Goal: Task Accomplishment & Management: Complete application form

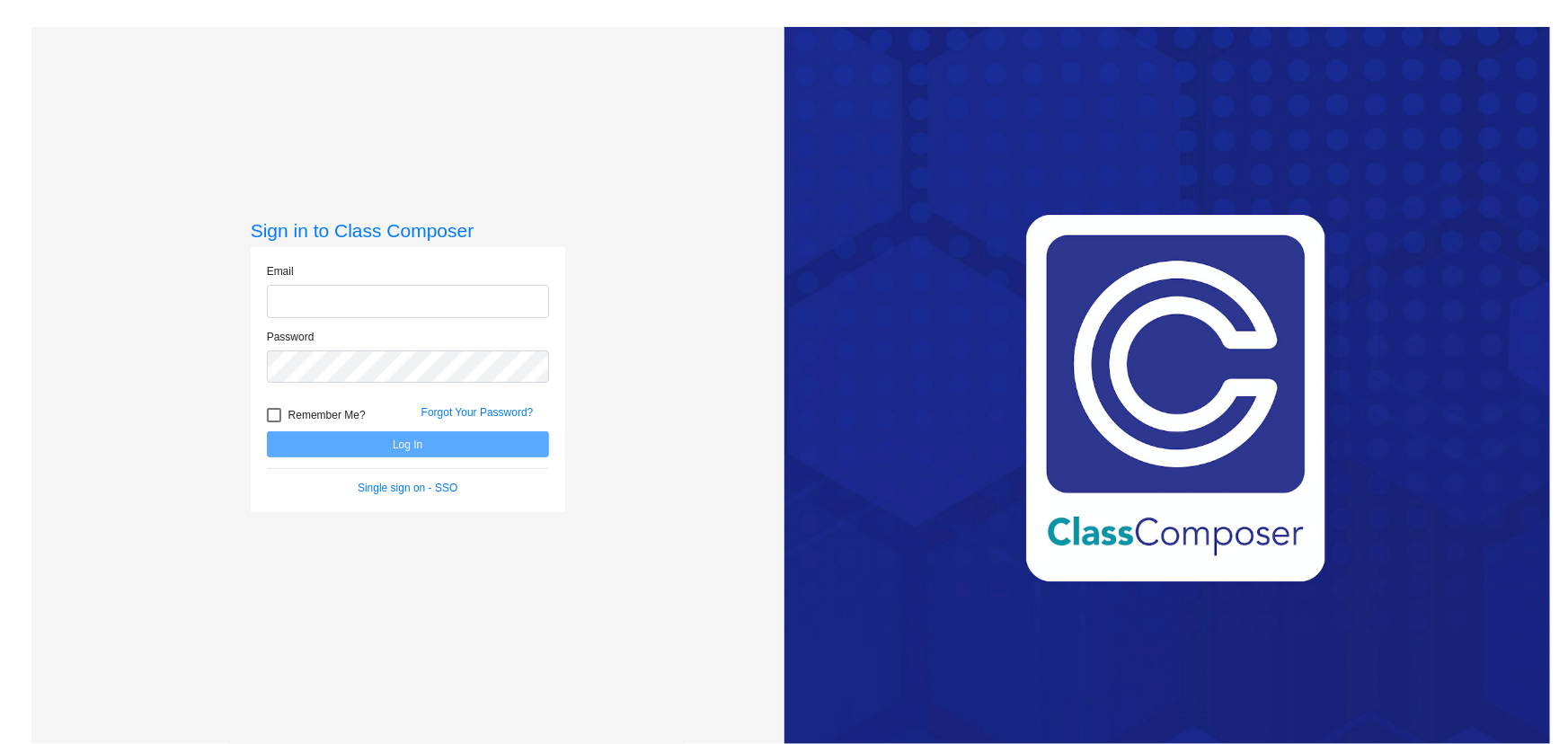
type input "[EMAIL_ADDRESS][DOMAIN_NAME]"
click at [385, 440] on button "Log In" at bounding box center [407, 444] width 282 height 26
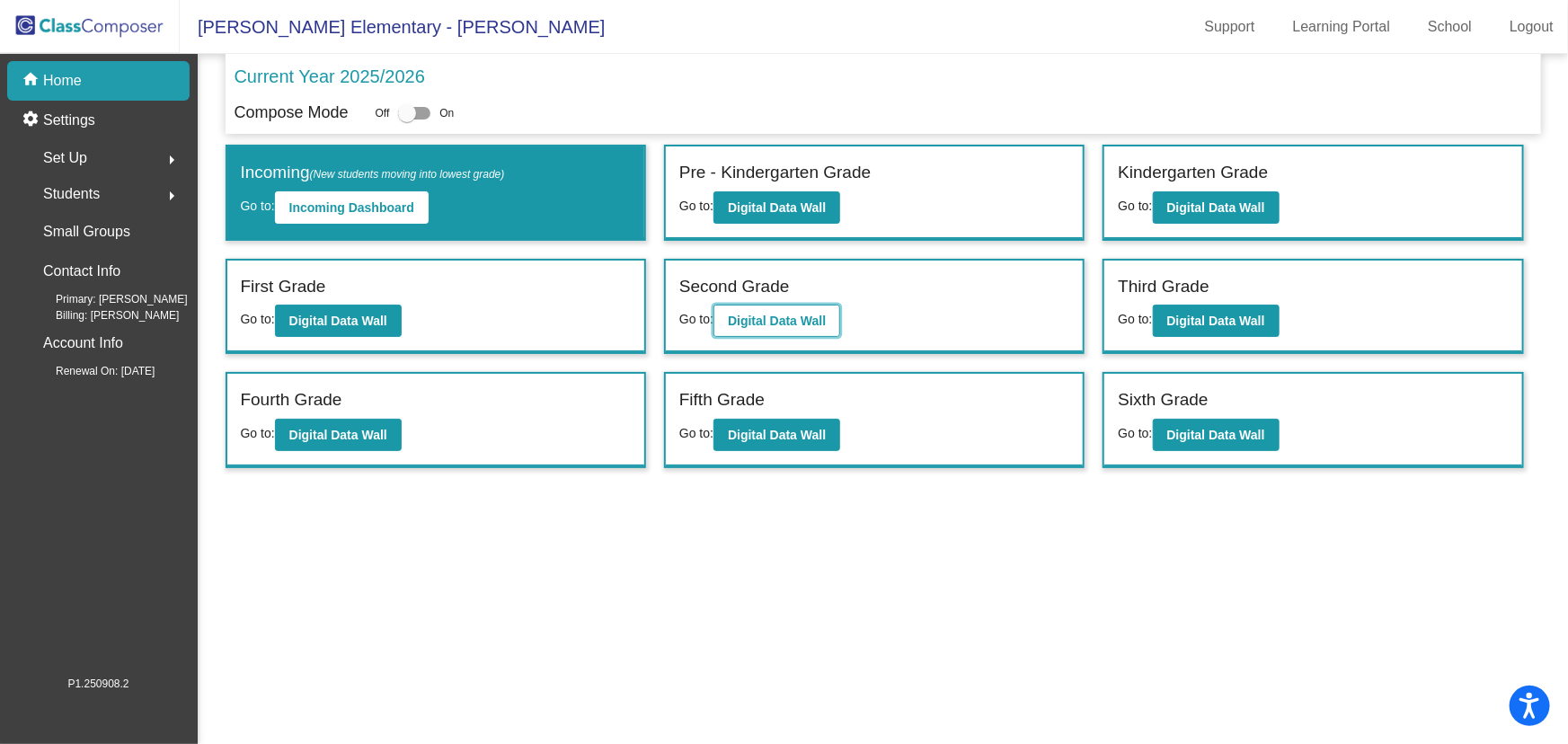
click at [756, 318] on b "Digital Data Wall" at bounding box center [777, 321] width 98 height 14
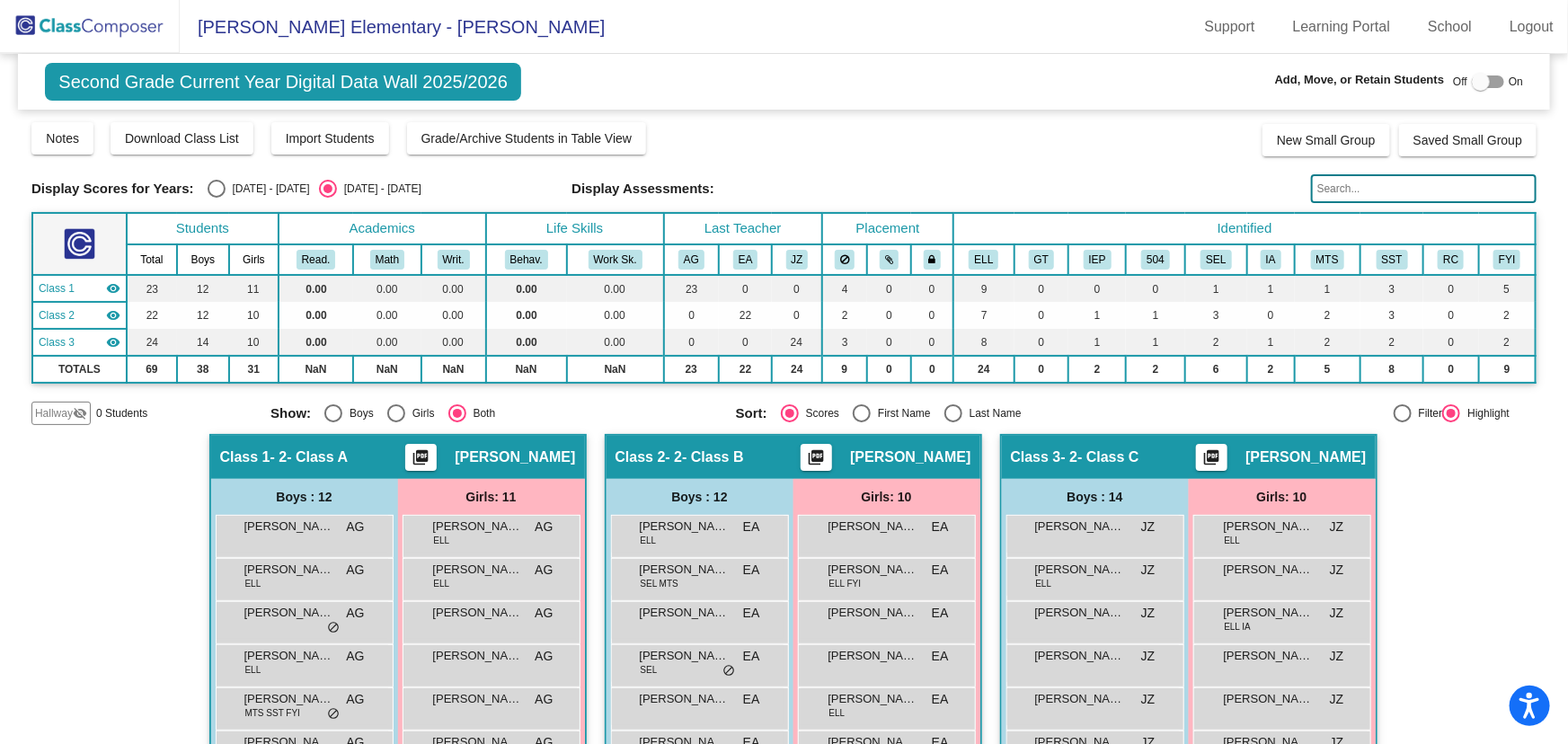
click at [1471, 81] on div at bounding box center [1480, 82] width 18 height 18
checkbox input "true"
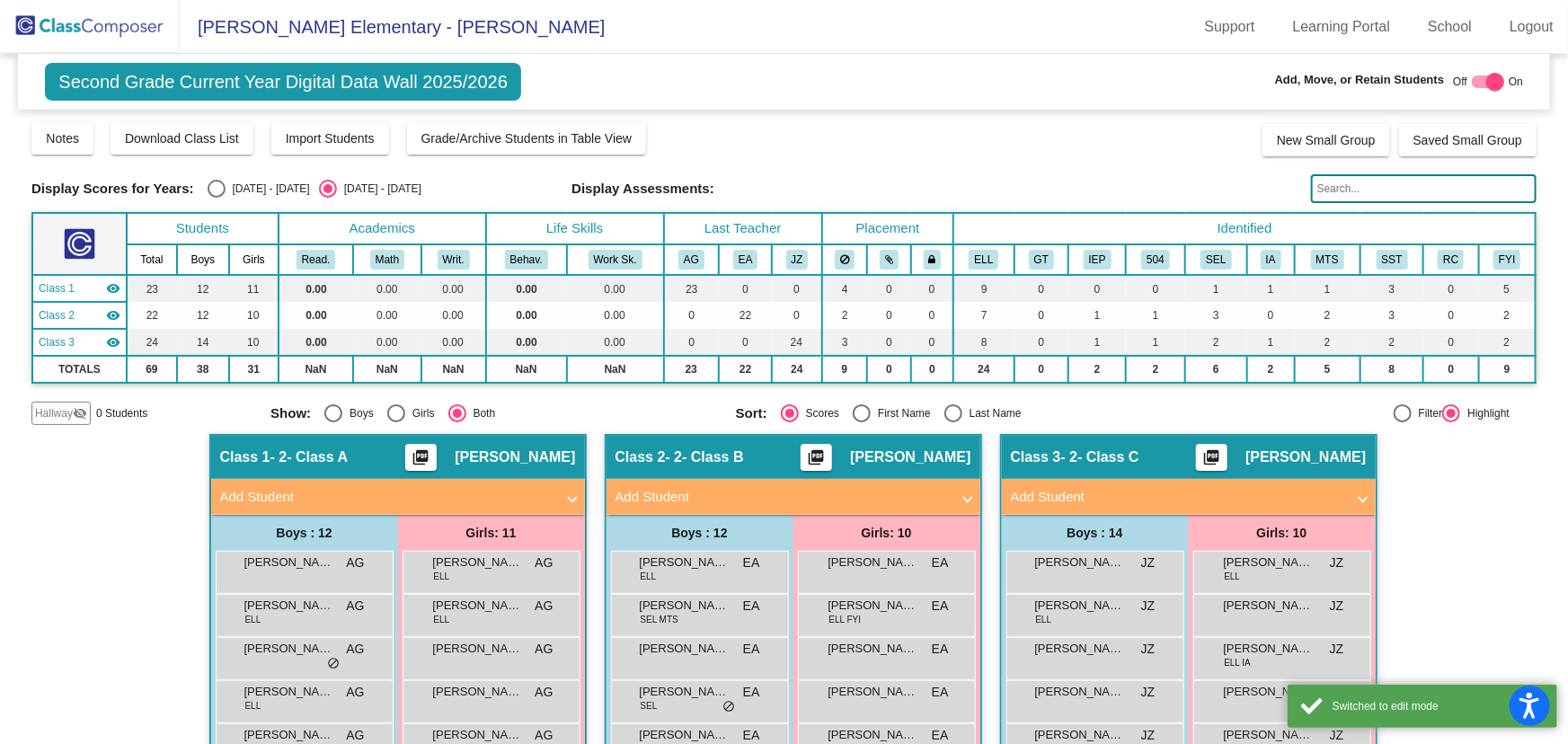
click at [794, 497] on mat-panel-title "Add Student" at bounding box center [783, 497] width 334 height 21
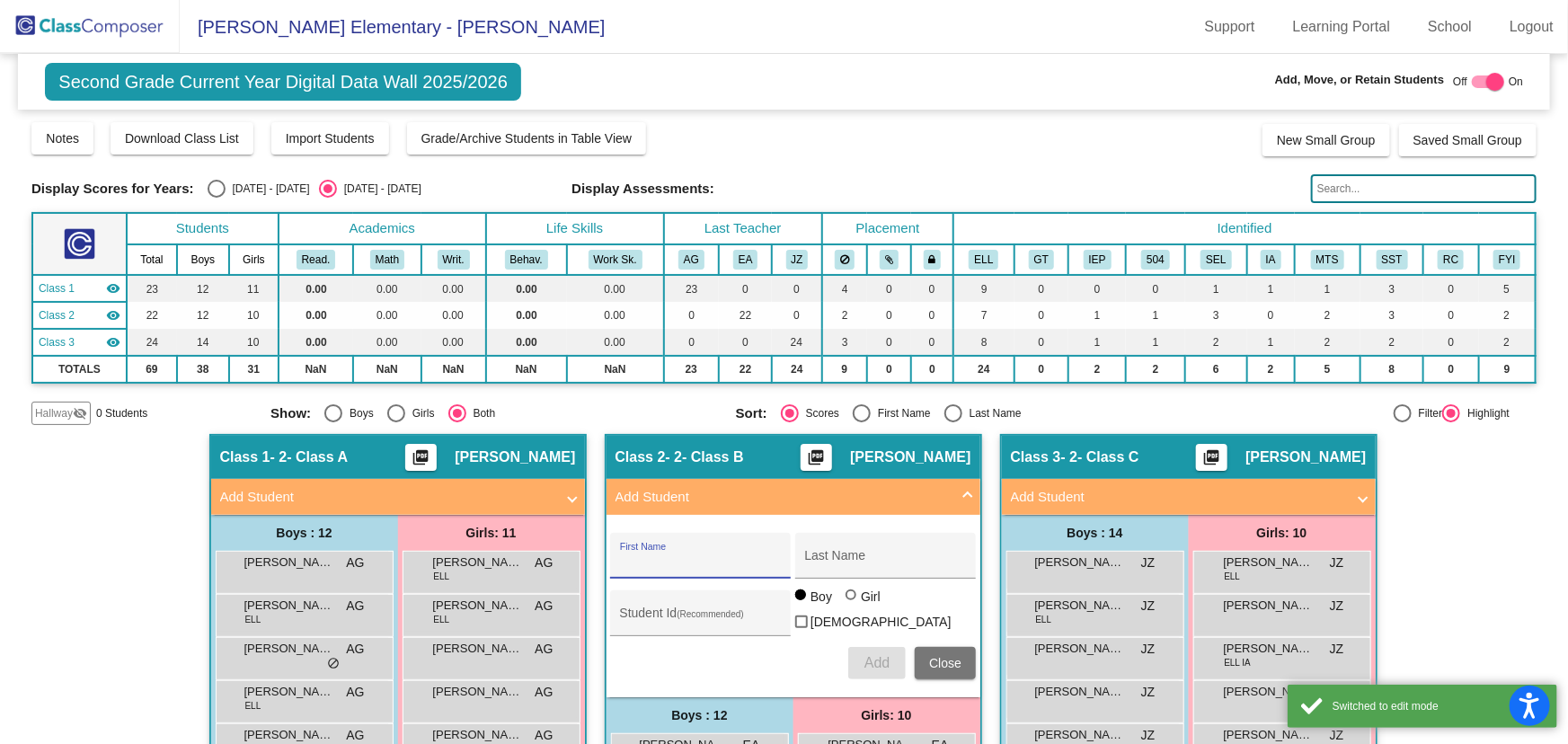
click at [679, 562] on input "First Name" at bounding box center [701, 562] width 162 height 14
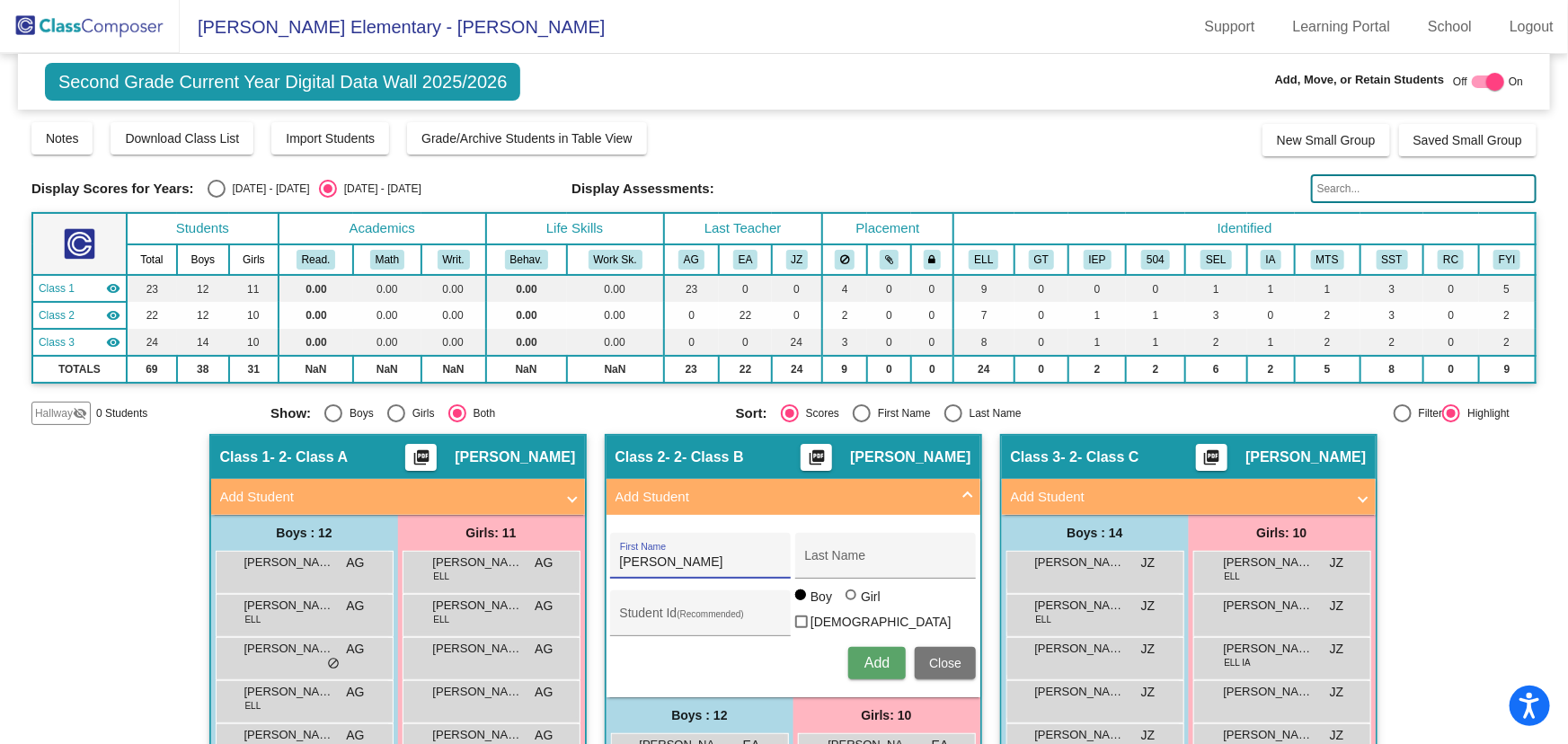
type input "[PERSON_NAME]"
type input "1054513"
click at [867, 657] on span "Add" at bounding box center [876, 662] width 25 height 15
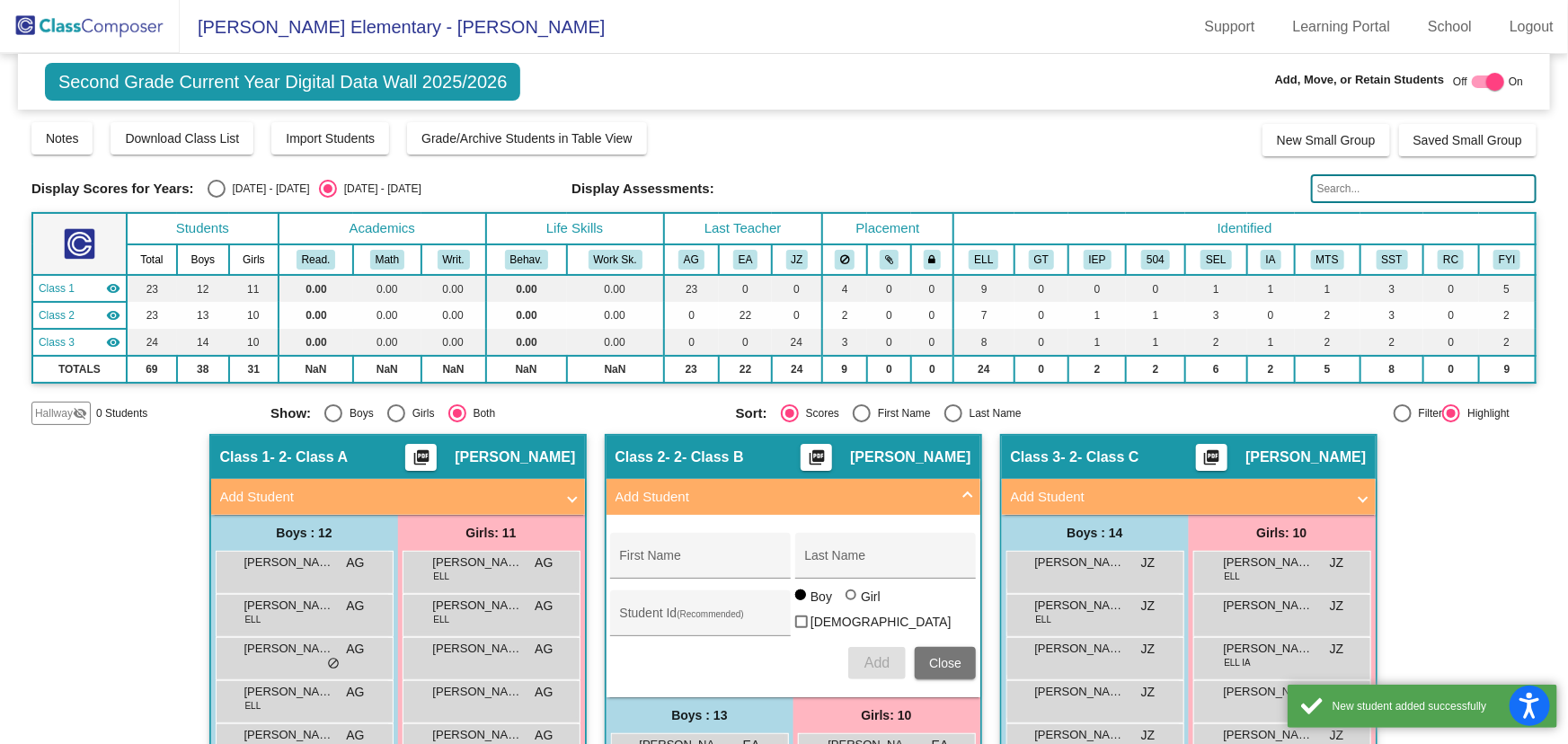
click at [109, 26] on img at bounding box center [90, 26] width 180 height 53
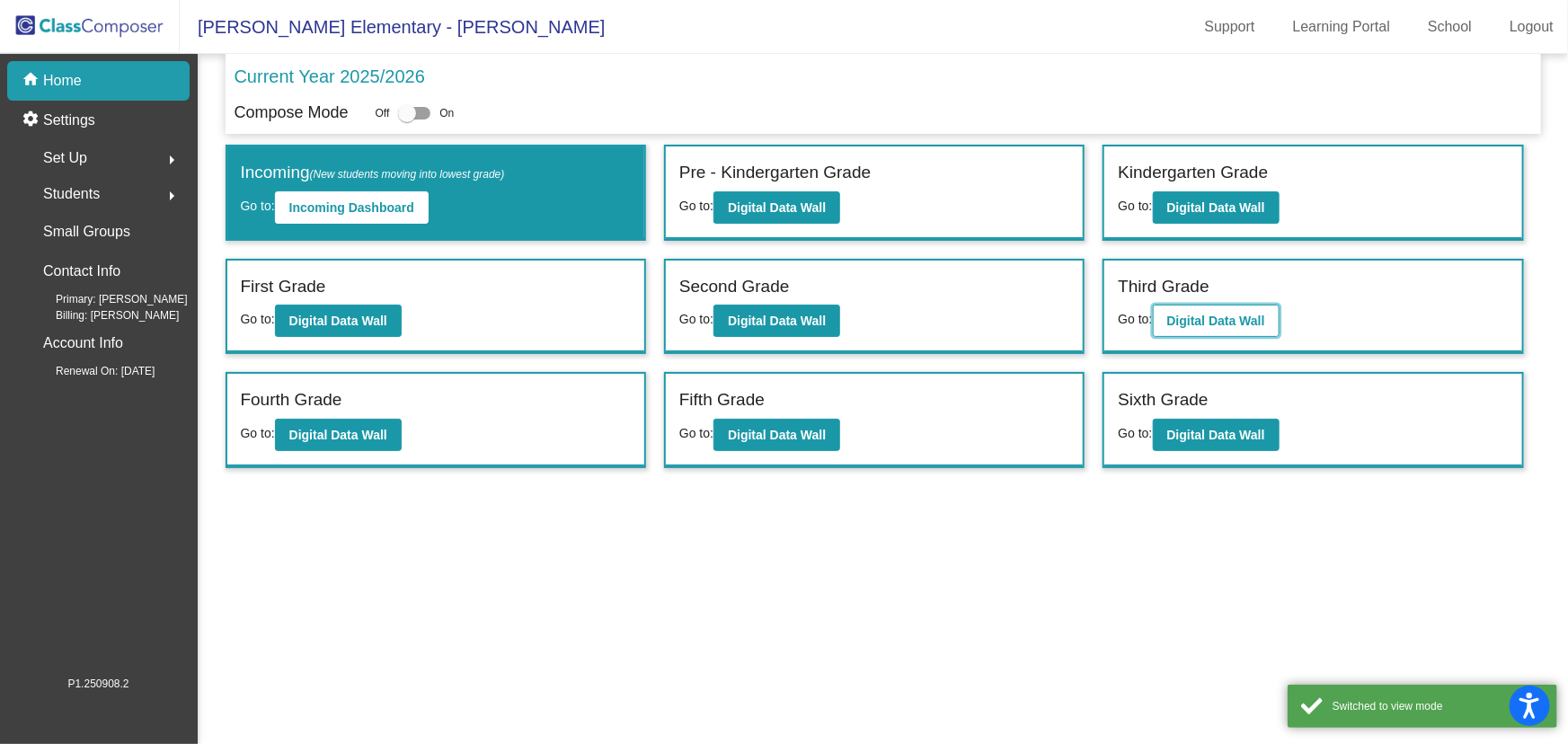
click at [1237, 329] on button "Digital Data Wall" at bounding box center [1216, 321] width 127 height 32
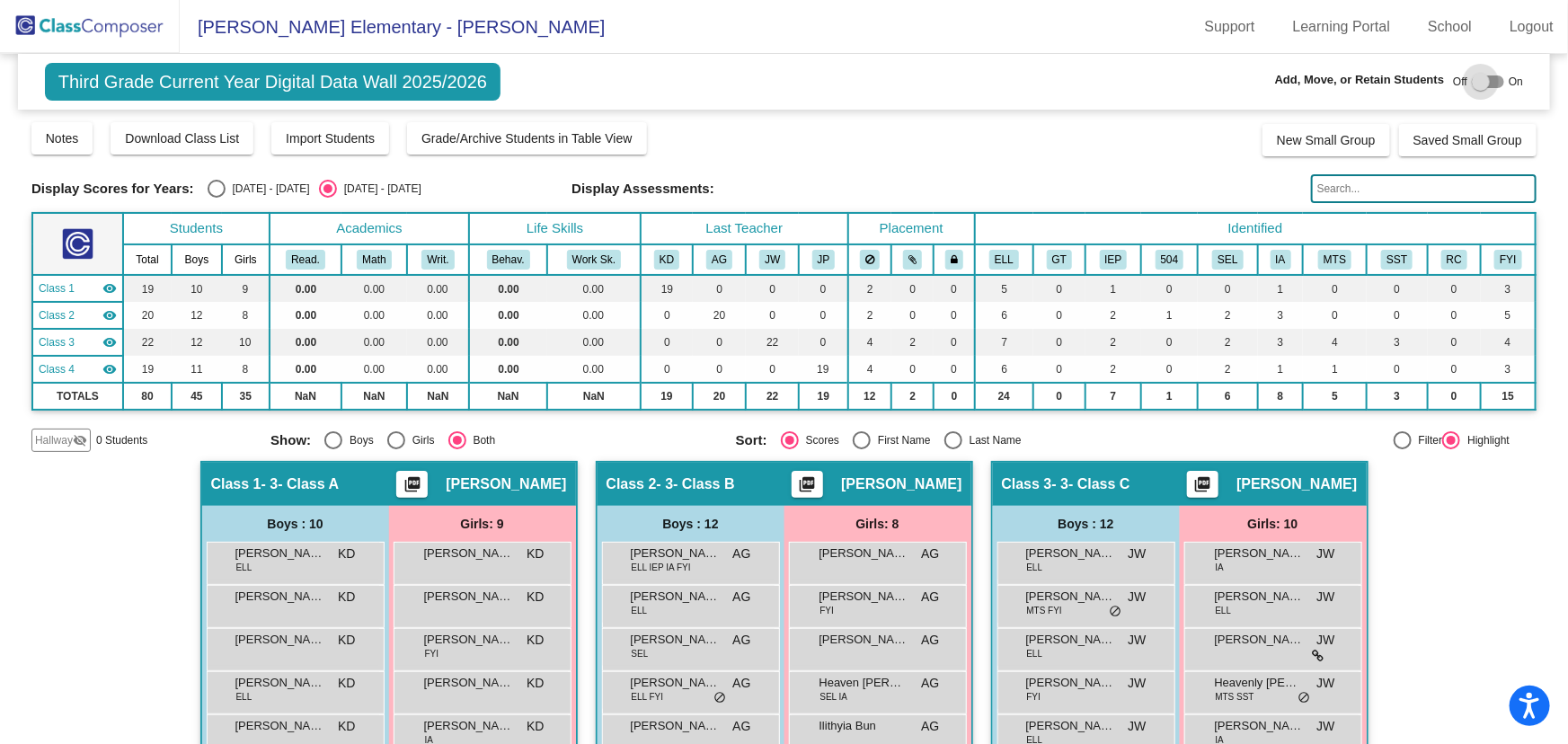
click at [1475, 82] on div at bounding box center [1480, 82] width 18 height 18
checkbox input "true"
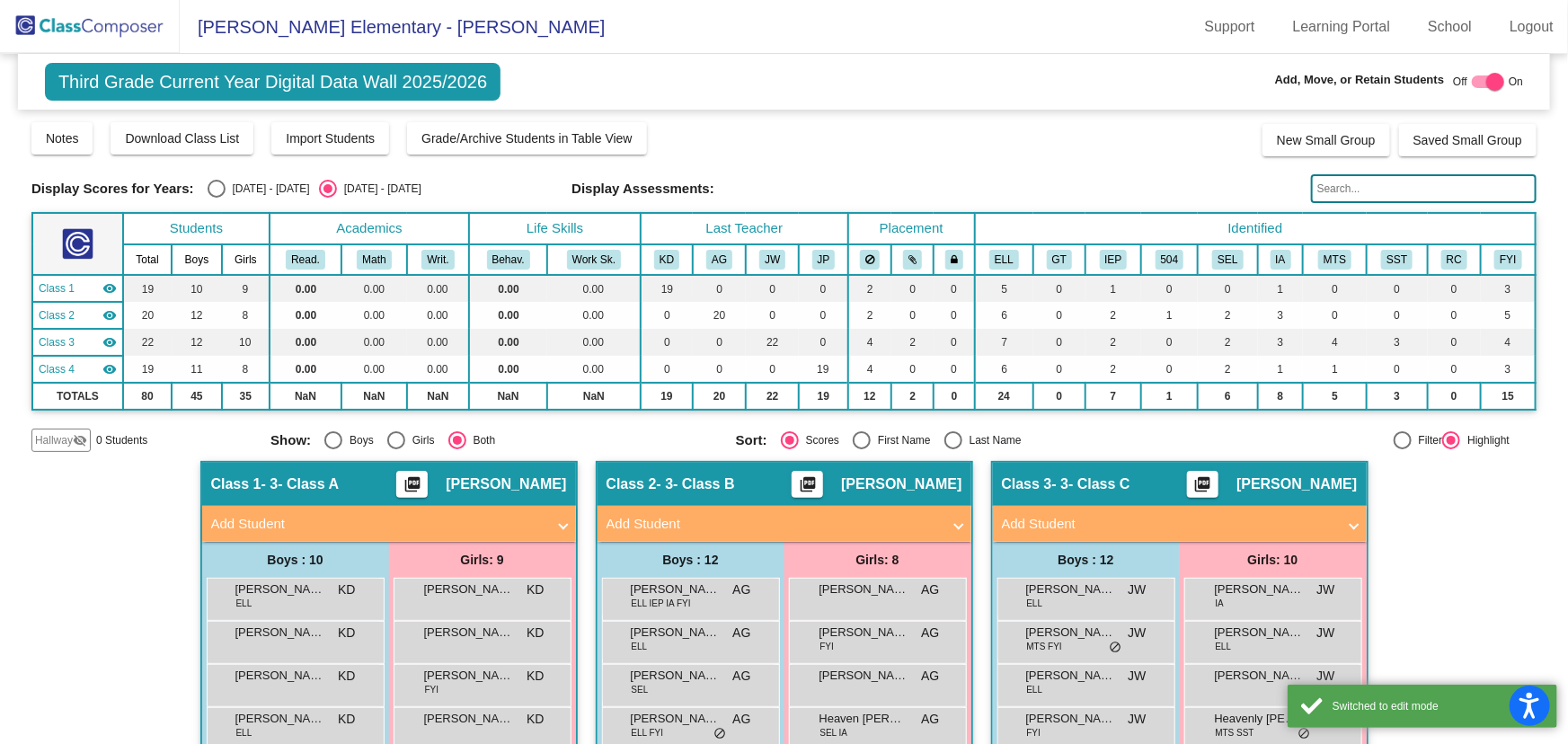
click at [498, 516] on mat-panel-title "Add Student" at bounding box center [378, 524] width 334 height 21
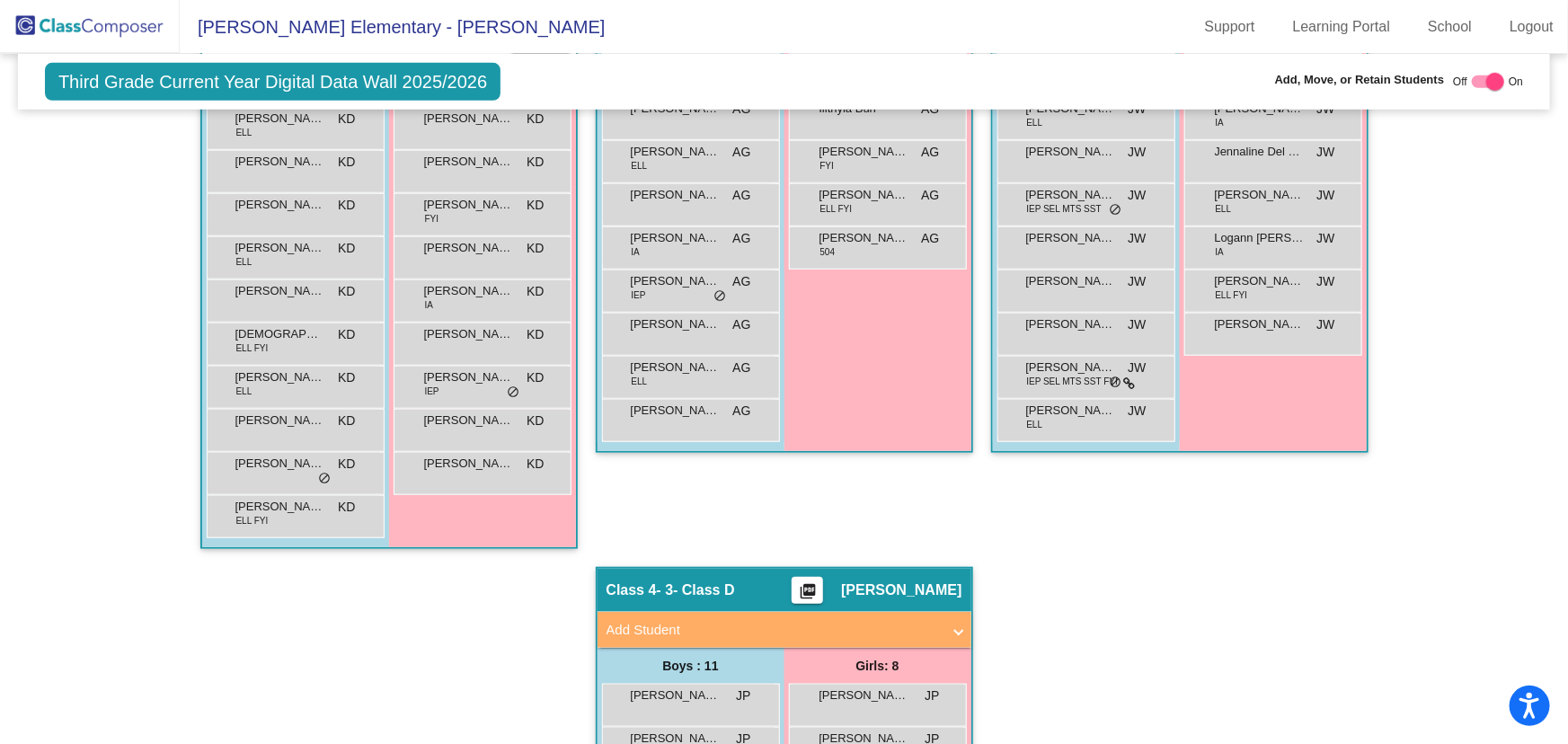
drag, startPoint x: 832, startPoint y: 632, endPoint x: 818, endPoint y: 629, distance: 14.3
click at [827, 630] on mat-panel-title "Add Student" at bounding box center [774, 630] width 334 height 21
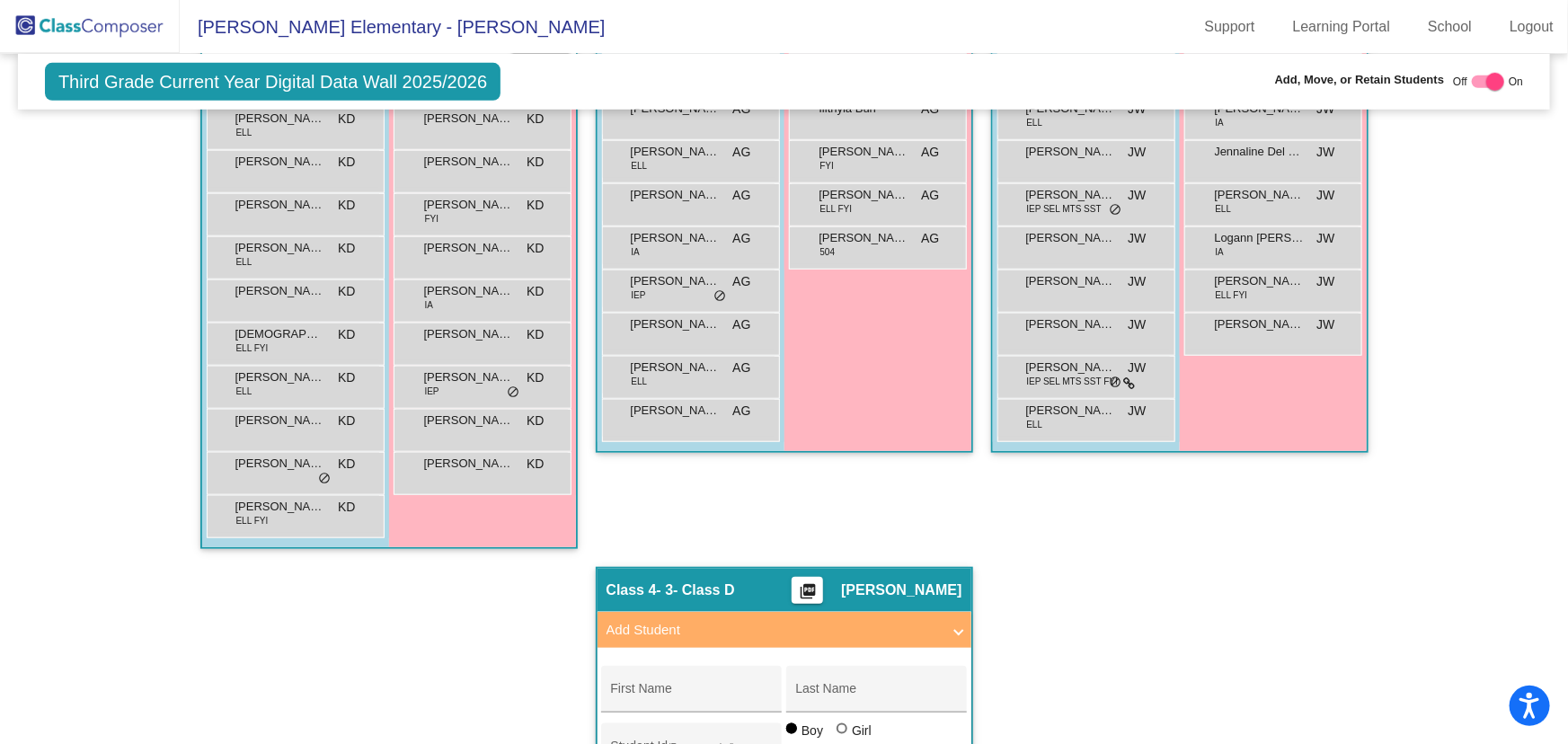
scroll to position [899, 0]
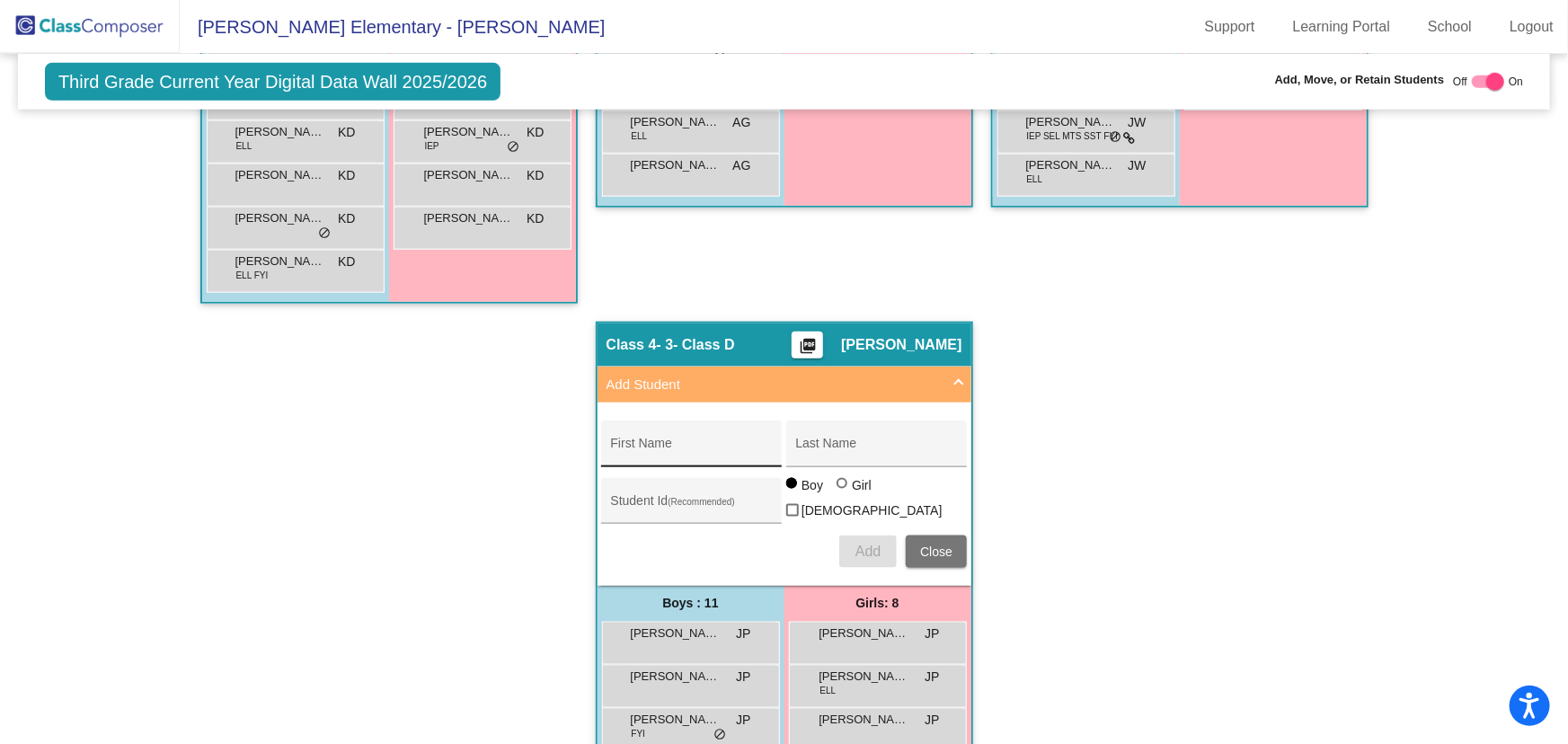
click at [707, 443] on input "First Name" at bounding box center [692, 450] width 162 height 14
drag, startPoint x: 739, startPoint y: 444, endPoint x: 520, endPoint y: 508, distance: 228.2
click at [481, 483] on div "Hallway - Hallway Class picture_as_pdf Add Student First Name Last Name Student…" at bounding box center [784, 344] width 1505 height 1563
type input "Miko"
type input "Y"
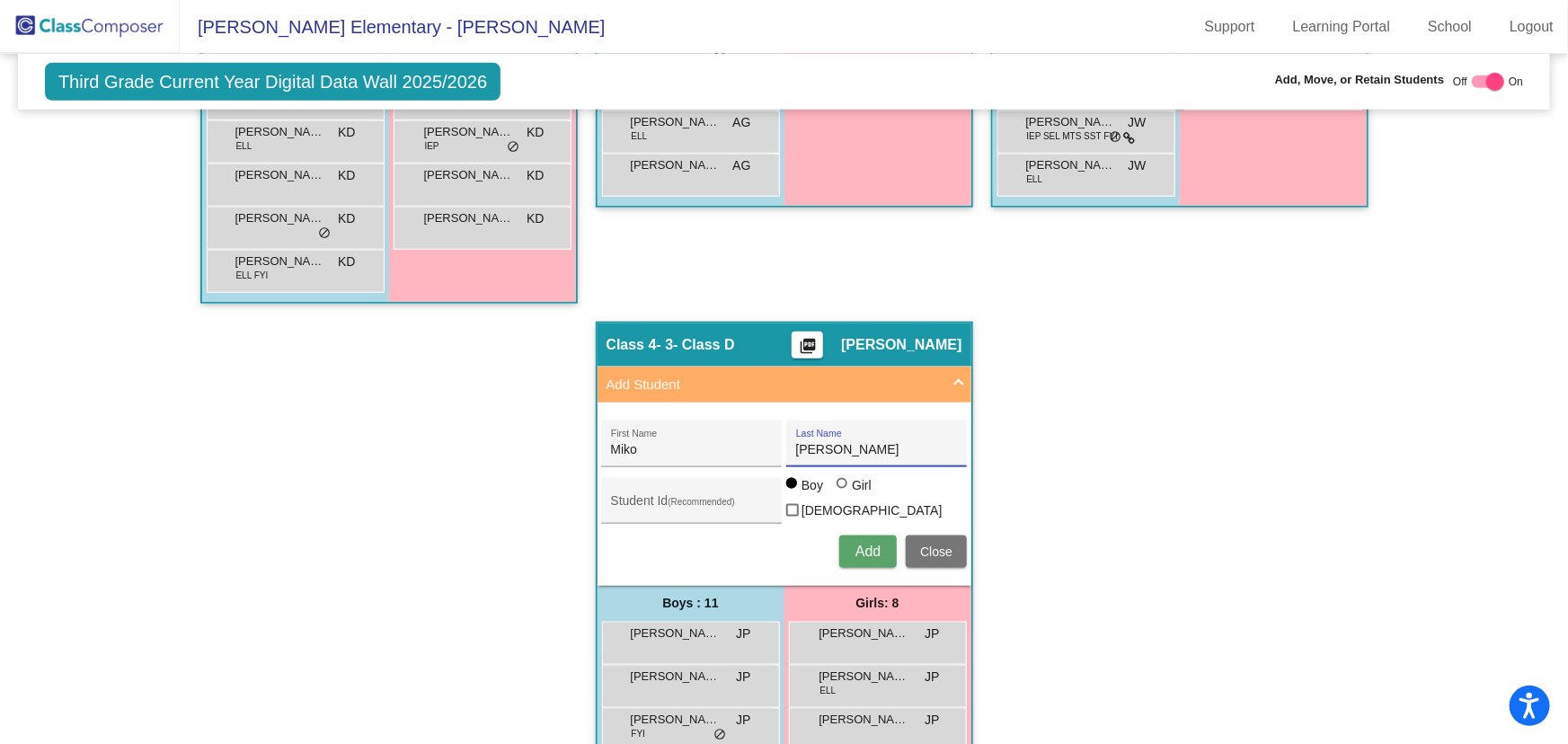
type input "[PERSON_NAME]"
type input "1054512"
click at [865, 544] on span "Add" at bounding box center [867, 551] width 25 height 15
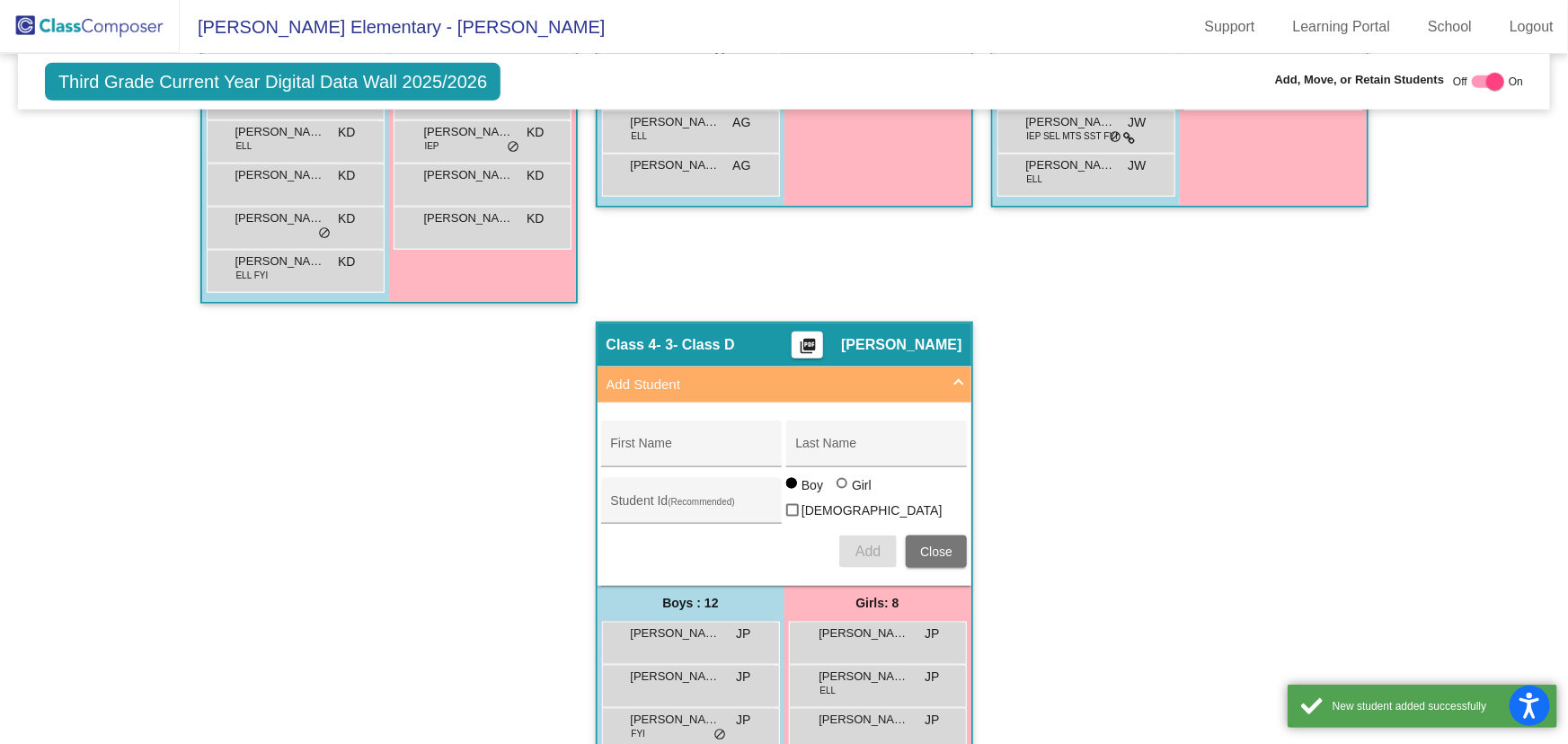
click at [1150, 489] on div "Hallway - Hallway Class picture_as_pdf Add Student First Name Last Name Student…" at bounding box center [784, 366] width 1505 height 1607
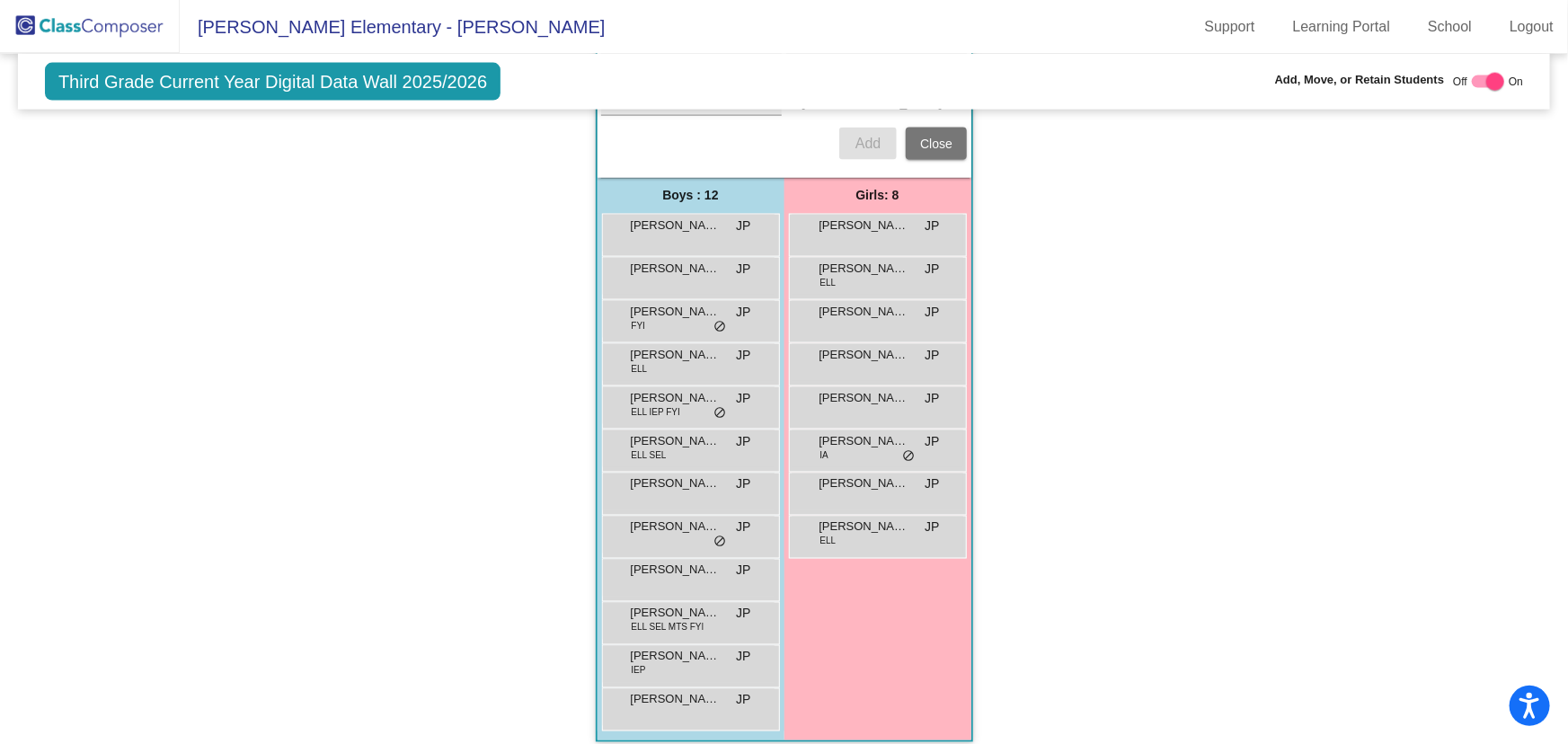
scroll to position [1311, 0]
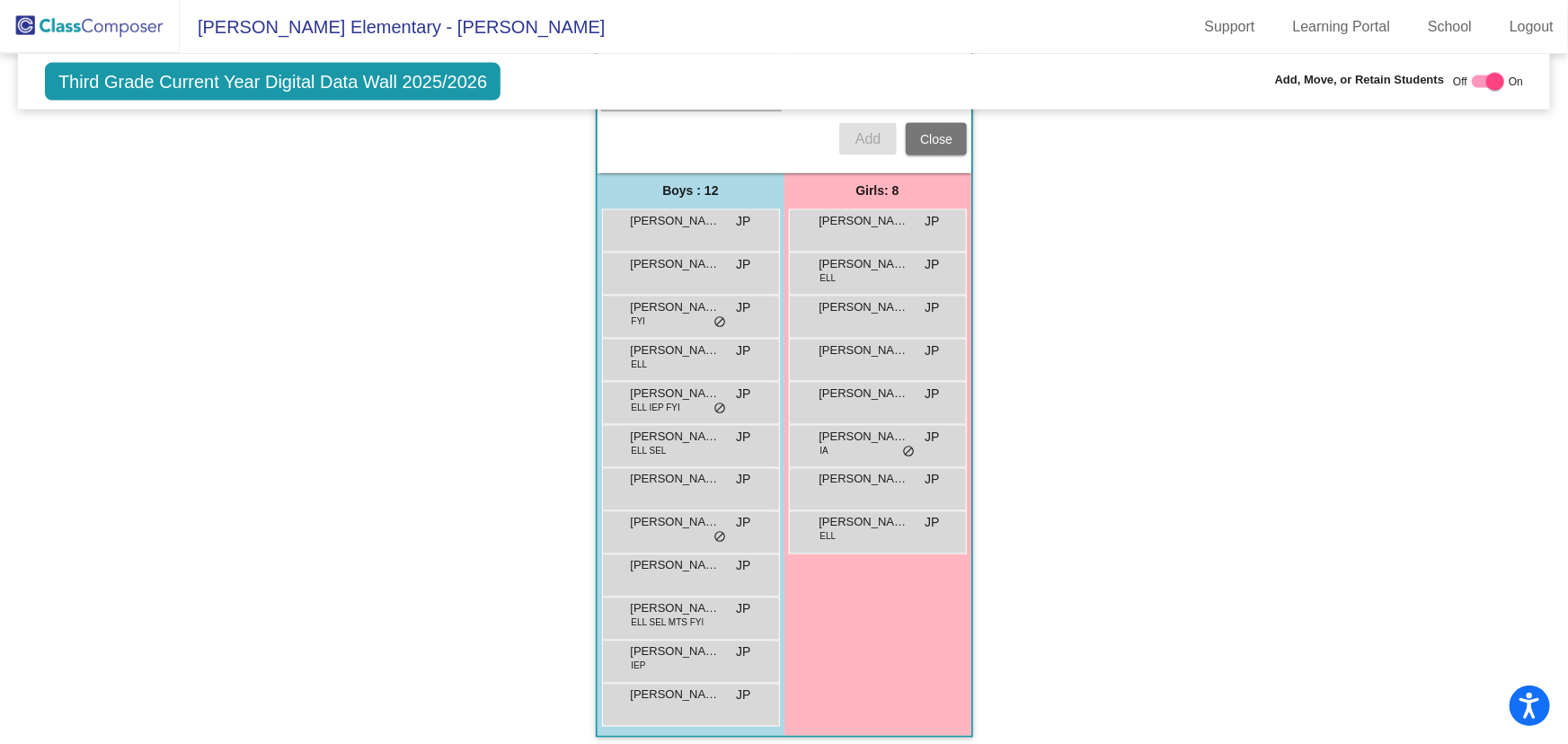
drag, startPoint x: 110, startPoint y: 20, endPoint x: 124, endPoint y: 20, distance: 14.0
click at [108, 20] on img at bounding box center [90, 26] width 180 height 53
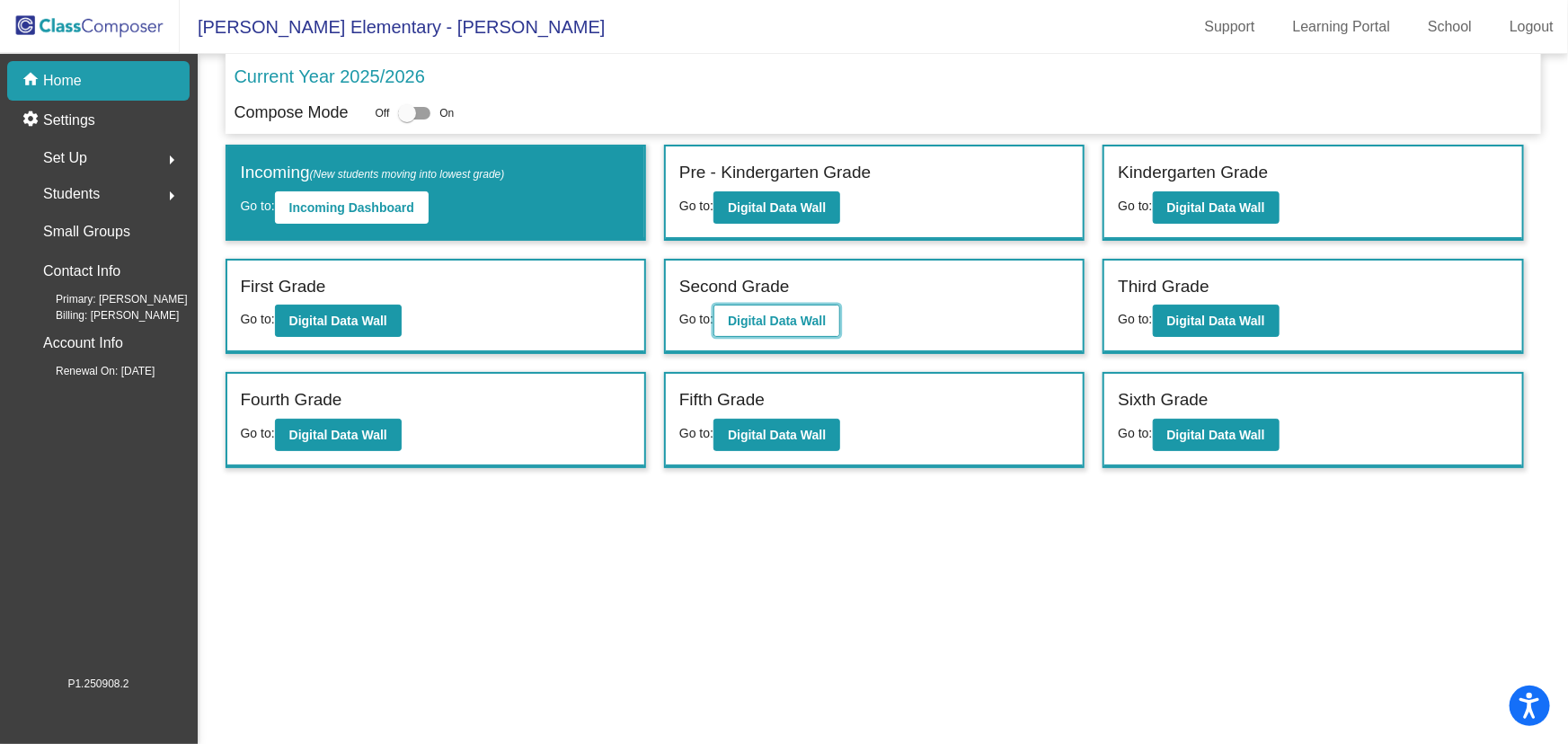
click at [792, 315] on b "Digital Data Wall" at bounding box center [777, 321] width 98 height 14
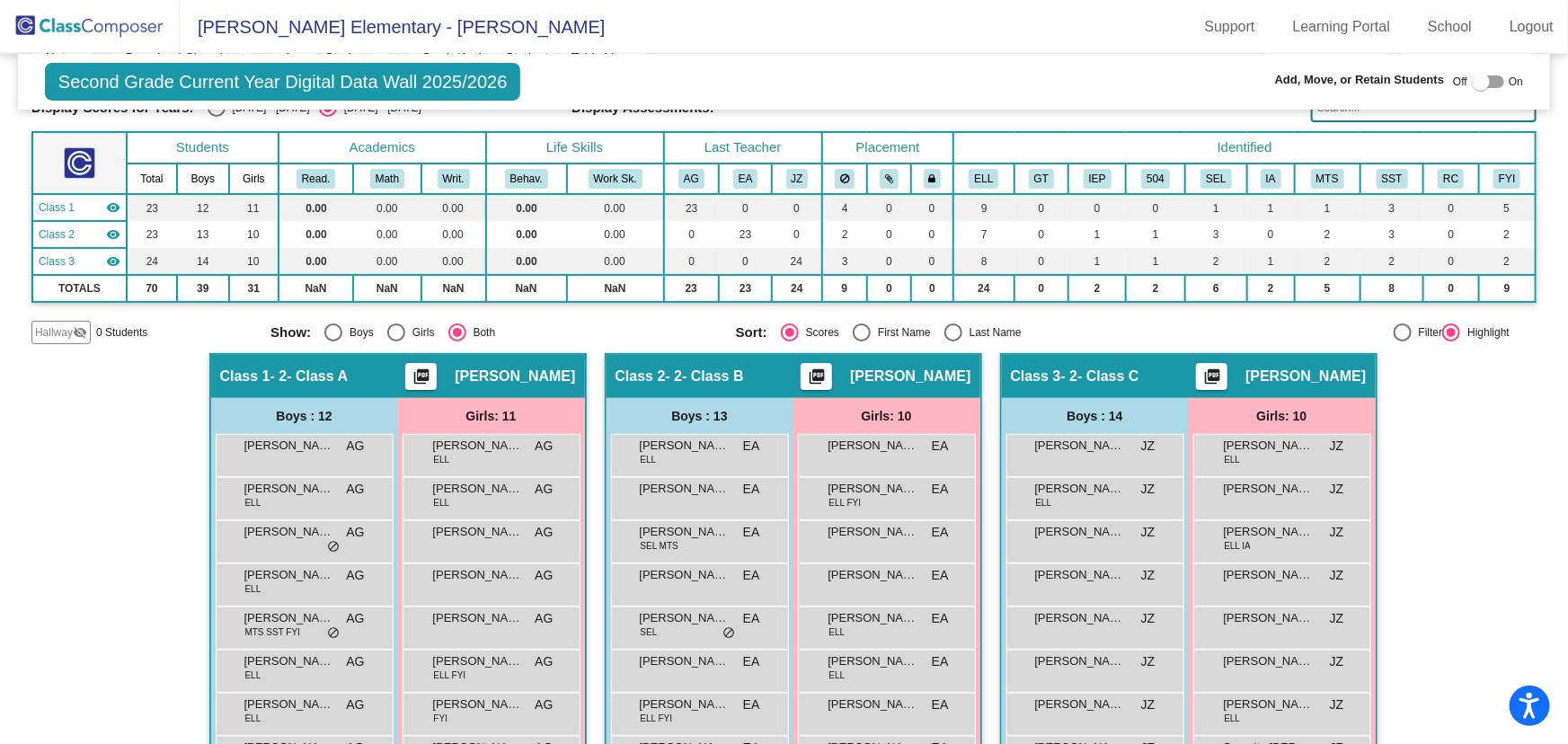
scroll to position [245, 0]
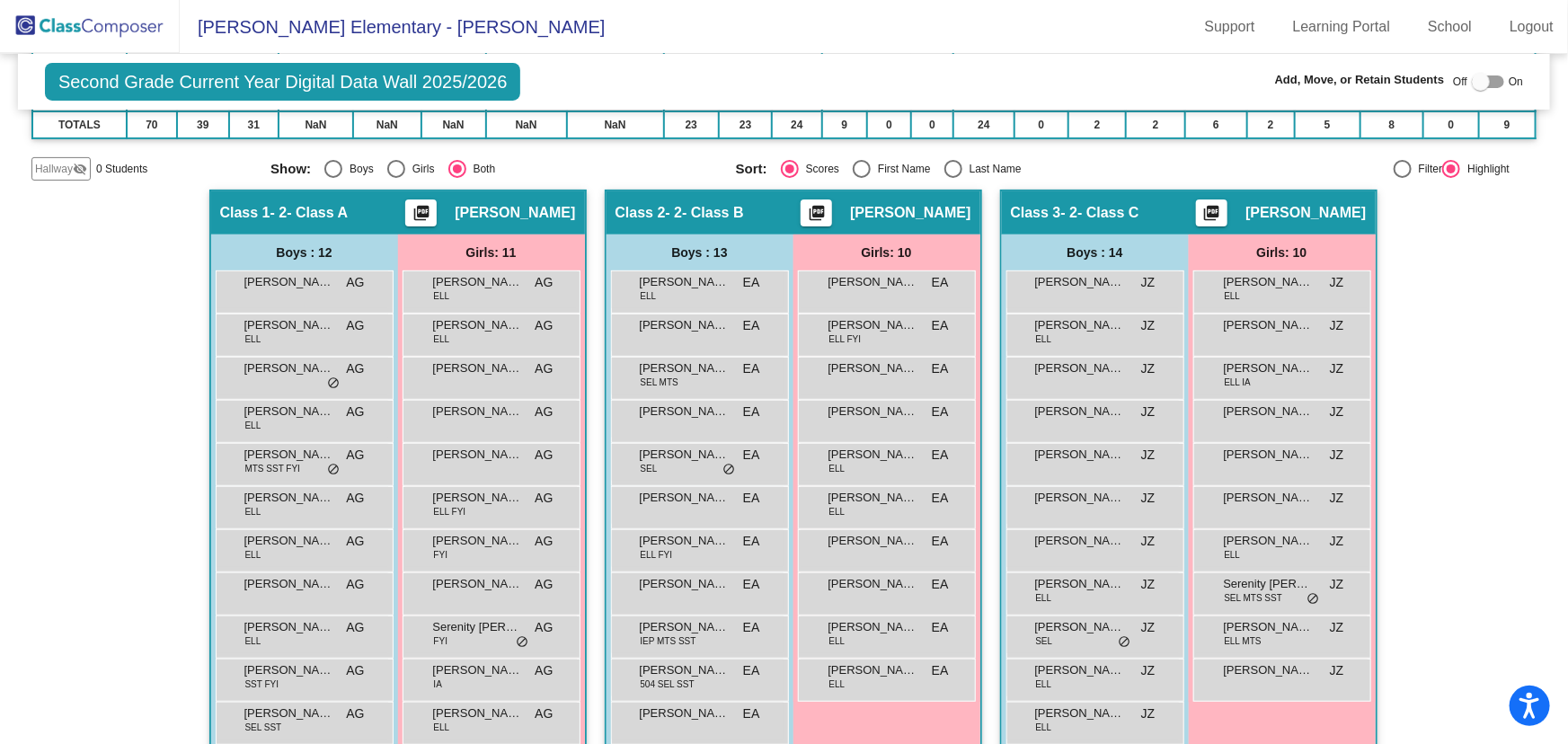
drag, startPoint x: 146, startPoint y: 28, endPoint x: 149, endPoint y: 51, distance: 23.2
click at [146, 28] on img at bounding box center [90, 26] width 180 height 53
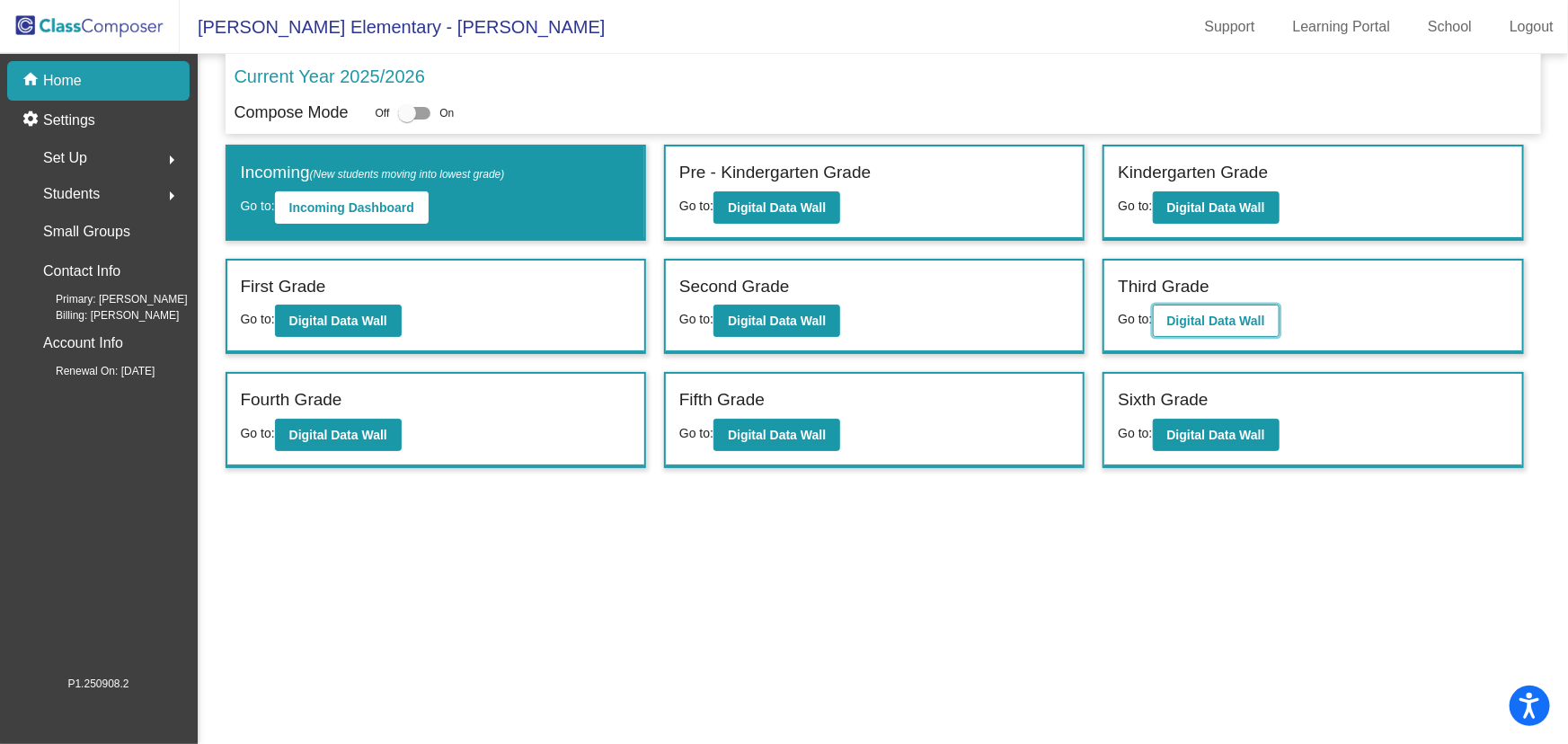
click at [1232, 322] on b "Digital Data Wall" at bounding box center [1216, 321] width 98 height 14
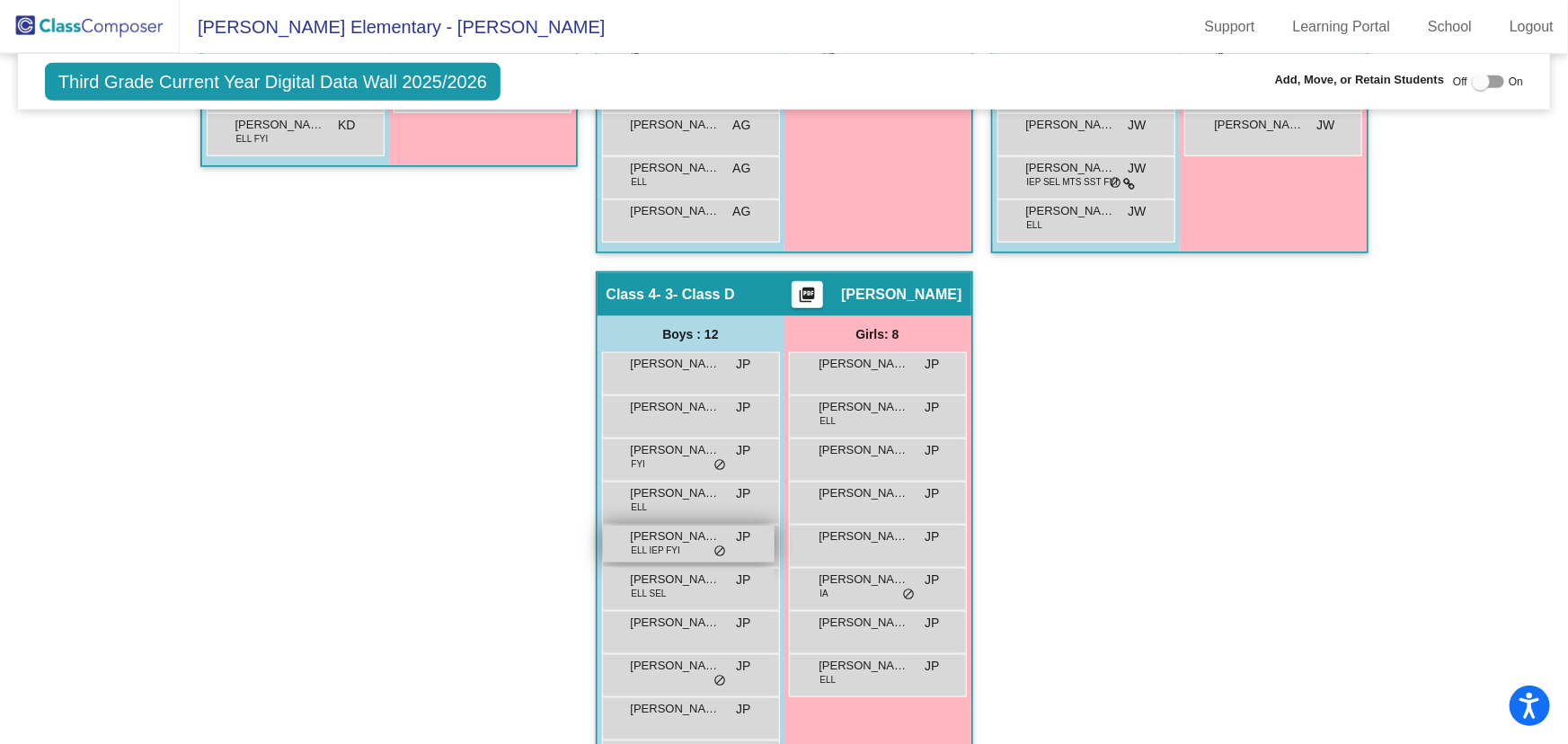
scroll to position [969, 0]
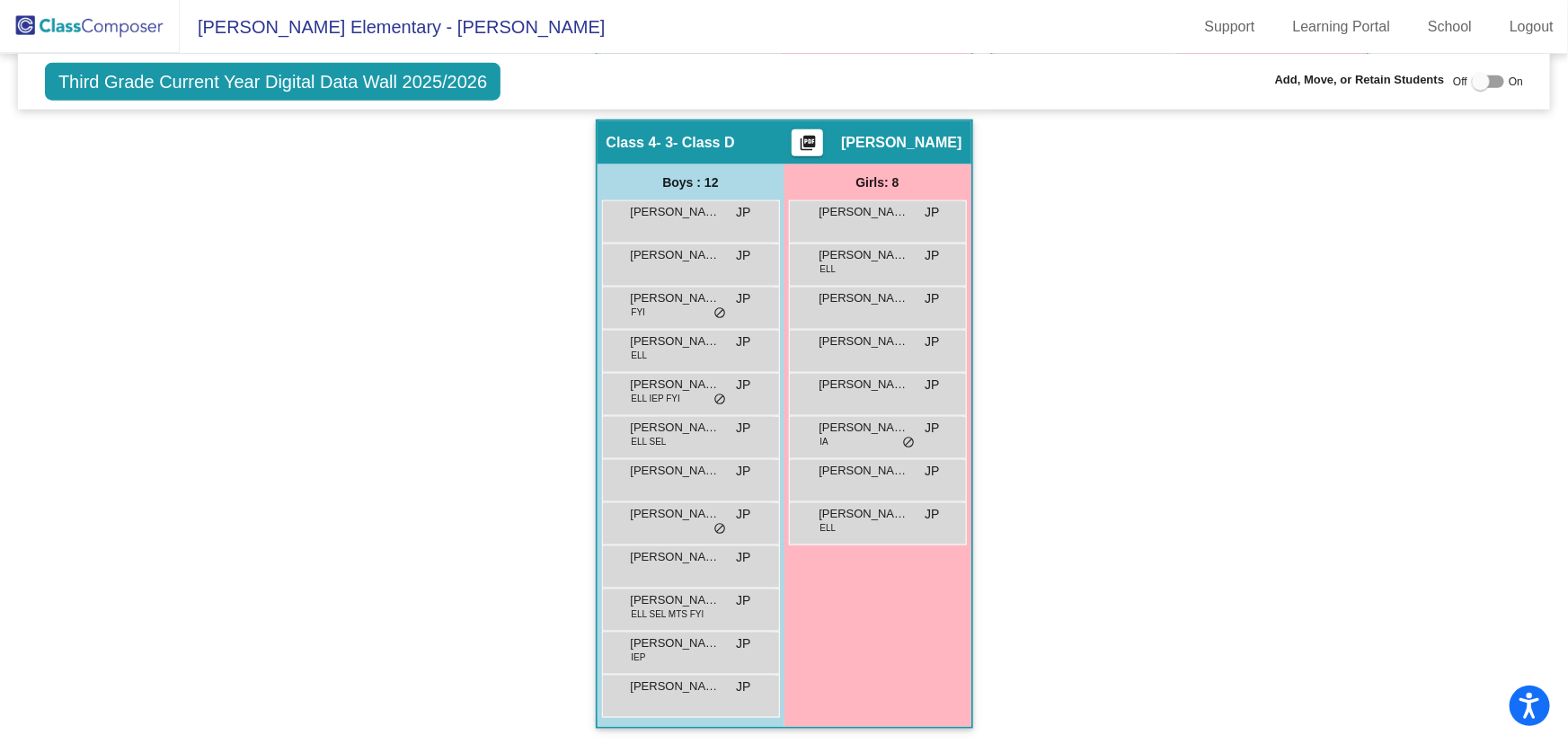
drag, startPoint x: 1208, startPoint y: 454, endPoint x: 1191, endPoint y: 454, distance: 17.0
click at [1207, 454] on div "Hallway - Hallway Class picture_as_pdf Add Student First Name Last Name Student…" at bounding box center [784, 119] width 1505 height 1255
click at [84, 23] on img at bounding box center [90, 26] width 180 height 53
